Goal: Book appointment/travel/reservation

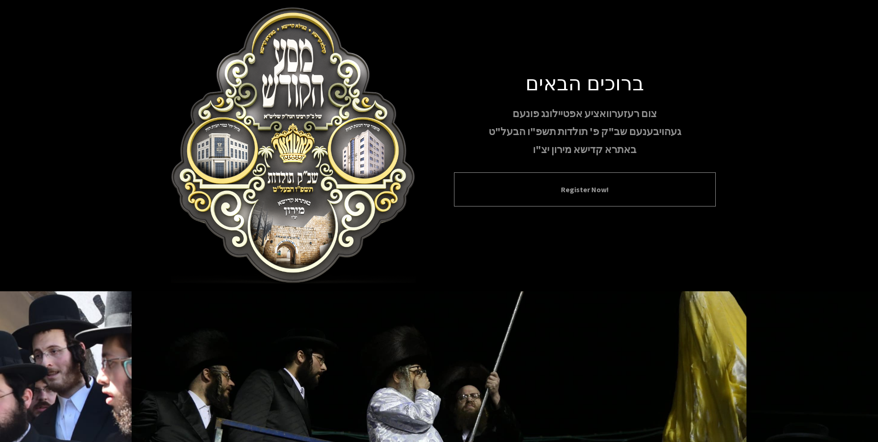
click at [576, 195] on button "Register Now!" at bounding box center [585, 189] width 239 height 11
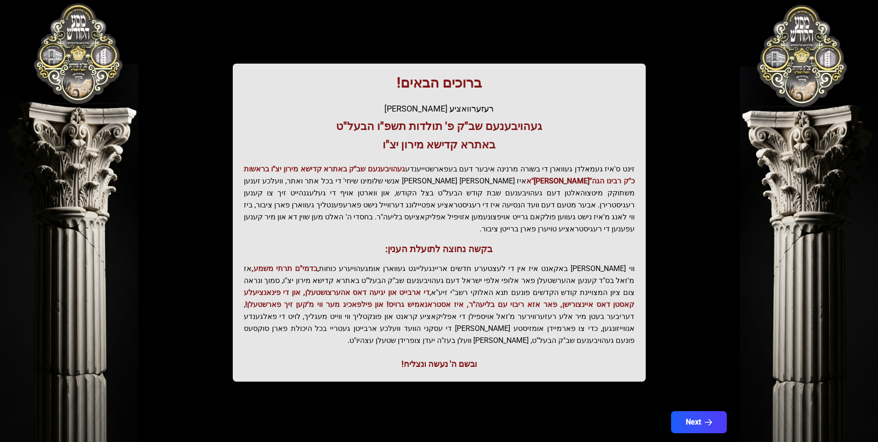
scroll to position [92, 0]
click at [696, 410] on button "Next" at bounding box center [698, 421] width 59 height 23
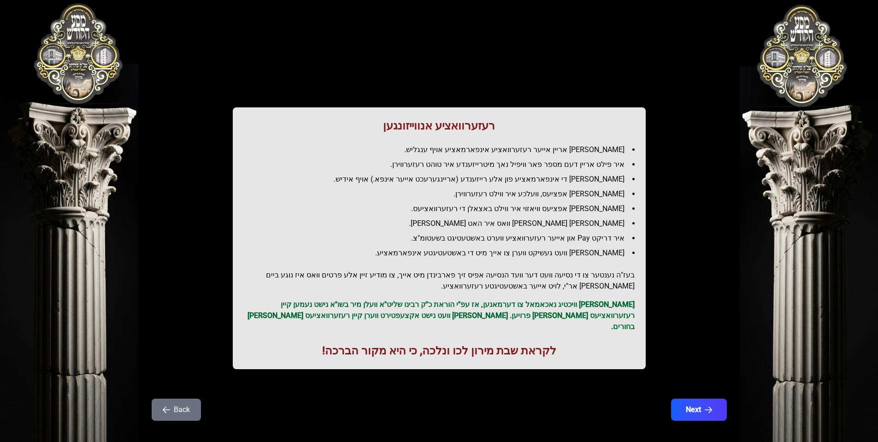
scroll to position [4, 0]
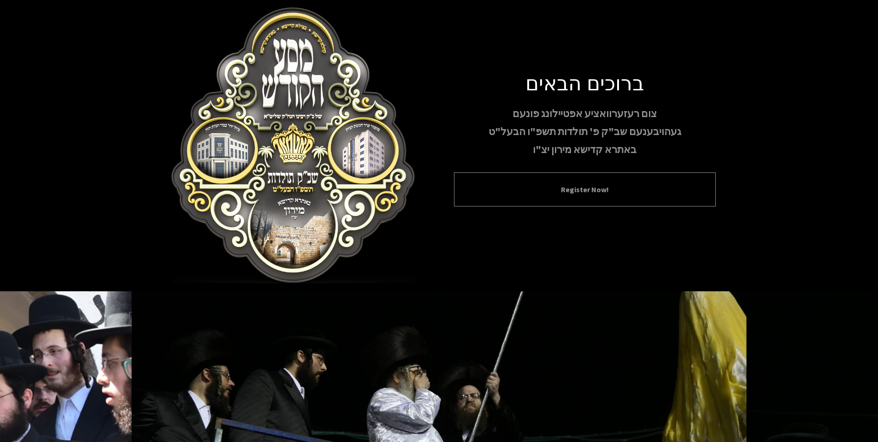
click at [603, 189] on button "Register Now!" at bounding box center [585, 189] width 239 height 11
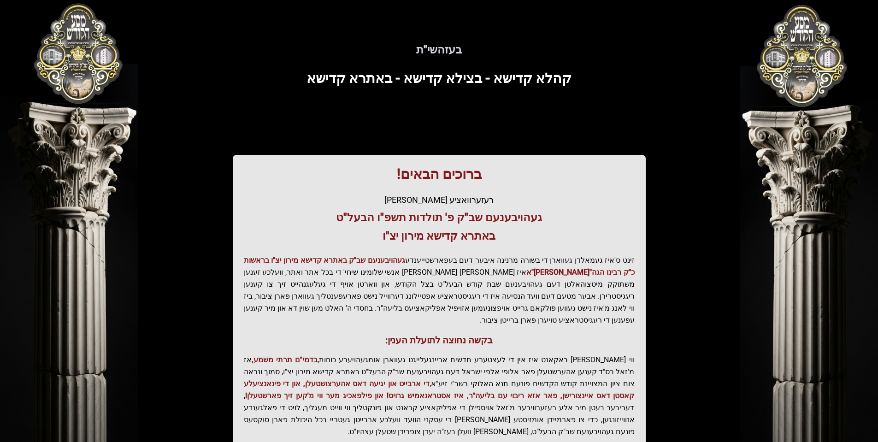
scroll to position [92, 0]
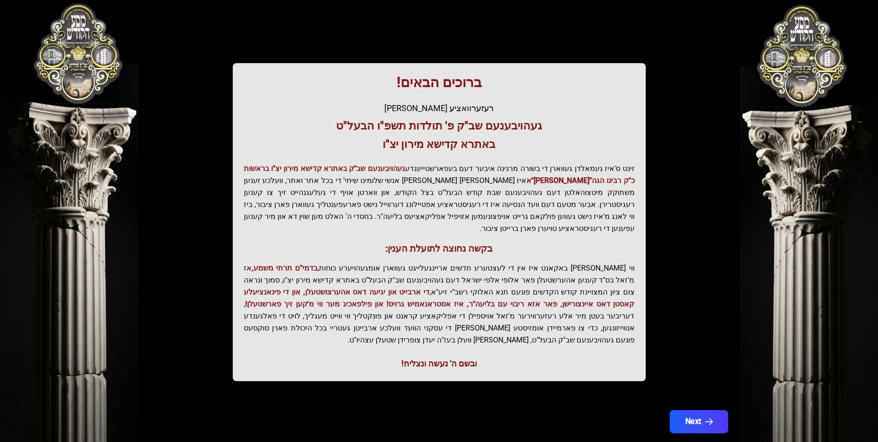
click at [690, 410] on button "Next" at bounding box center [698, 421] width 59 height 23
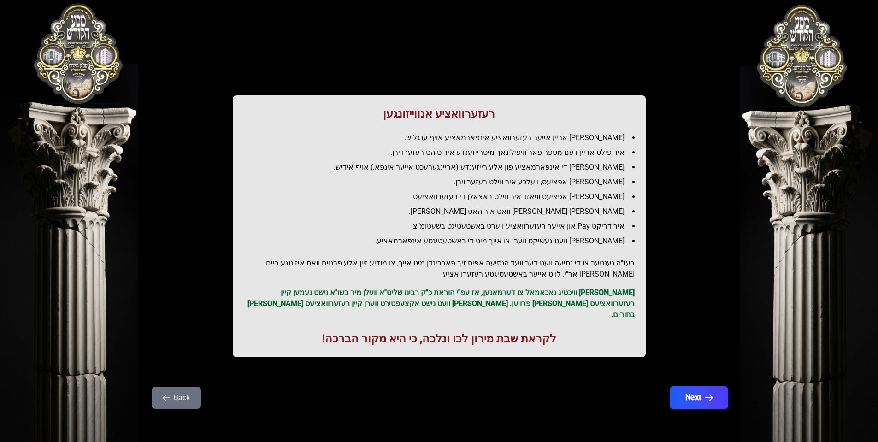
scroll to position [0, 0]
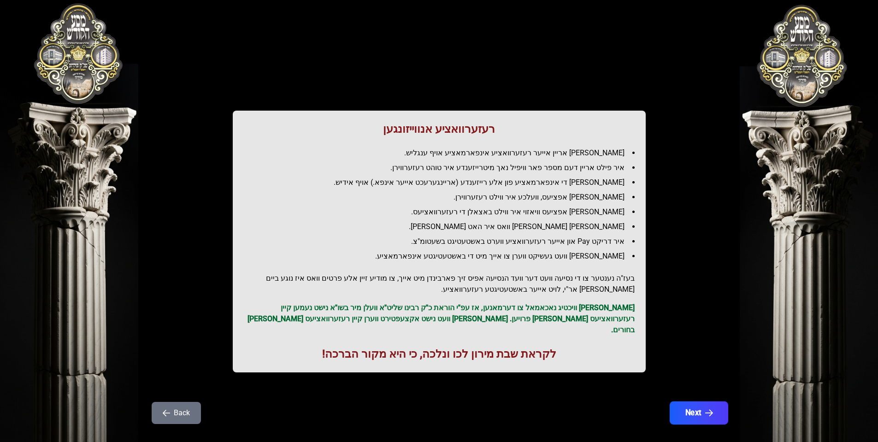
click at [692, 405] on button "Next" at bounding box center [698, 412] width 59 height 23
